Goal: Information Seeking & Learning: Understand process/instructions

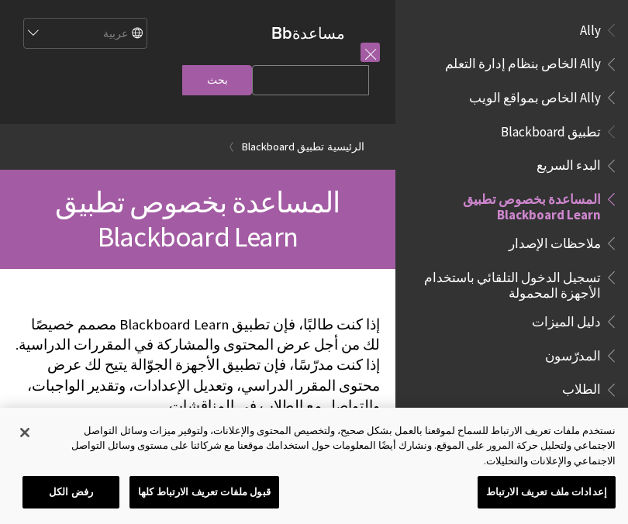
scroll to position [160, 0]
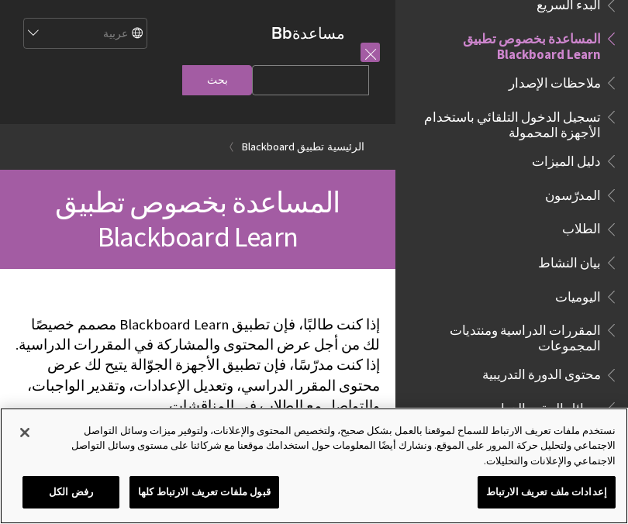
click at [87, 493] on button "رفض الكل" at bounding box center [70, 492] width 97 height 33
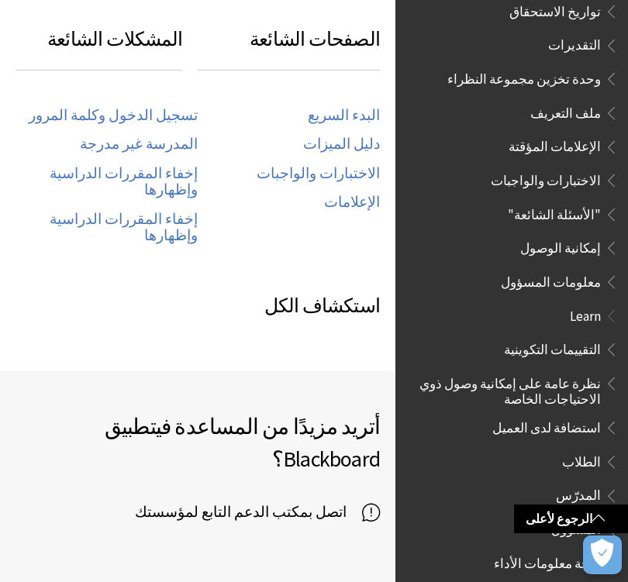
scroll to position [872, 0]
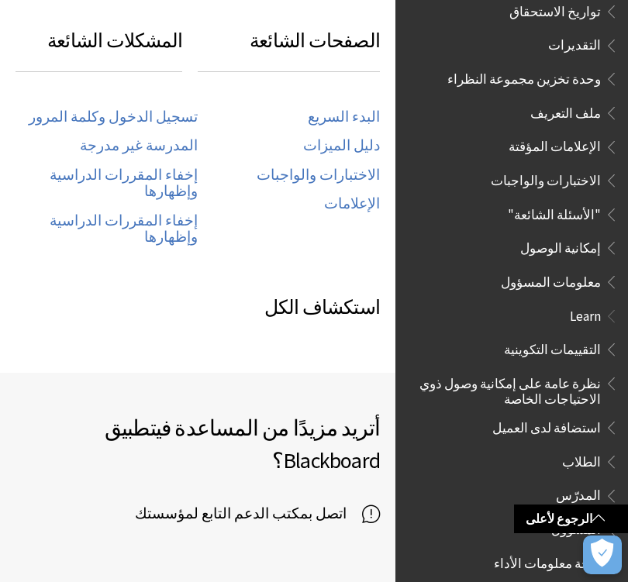
click at [189, 108] on link "تسجيل الدخول وكلمة المرور" at bounding box center [113, 117] width 169 height 18
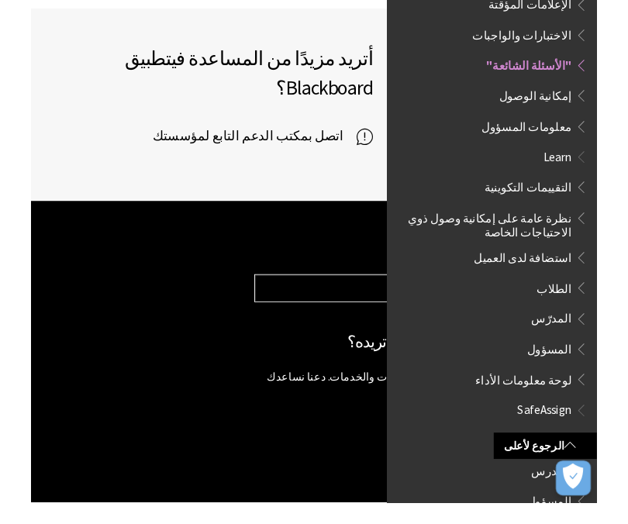
scroll to position [2791, 0]
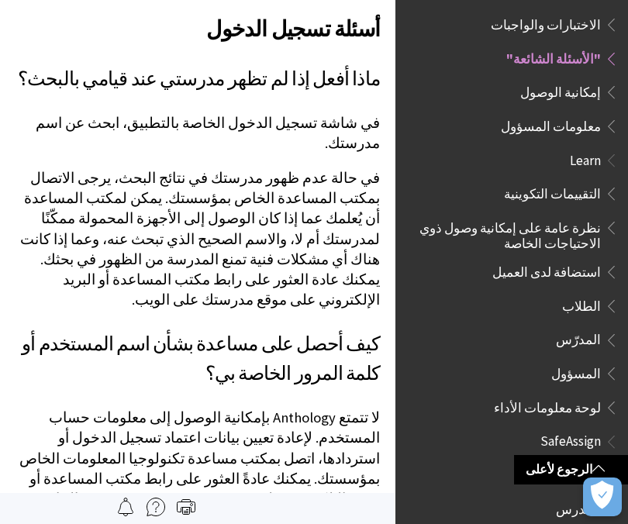
scroll to position [851, 0]
